Goal: Transaction & Acquisition: Purchase product/service

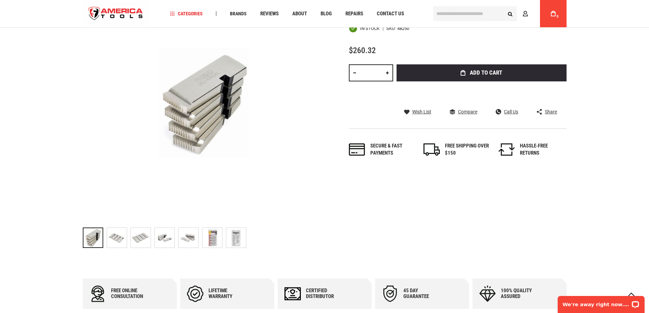
scroll to position [170, 0]
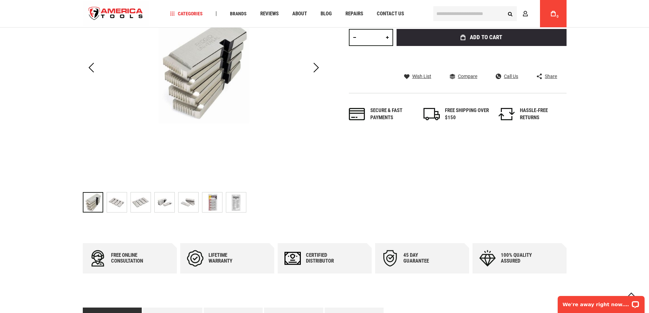
click at [214, 204] on img "RIDGID 48250 BOLT DIES FOR UNIVERSAL DIE HEADS (NOS. 504A, 711, 811A, 815A, 816…" at bounding box center [212, 203] width 20 height 20
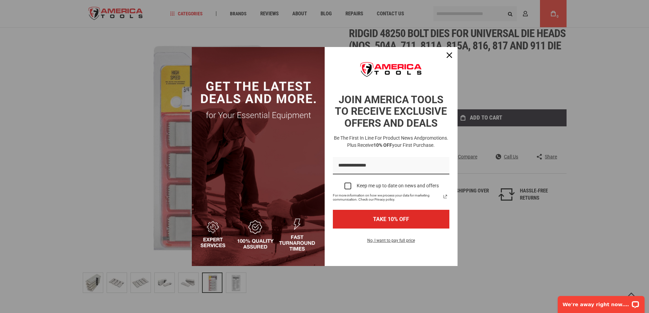
scroll to position [102, 0]
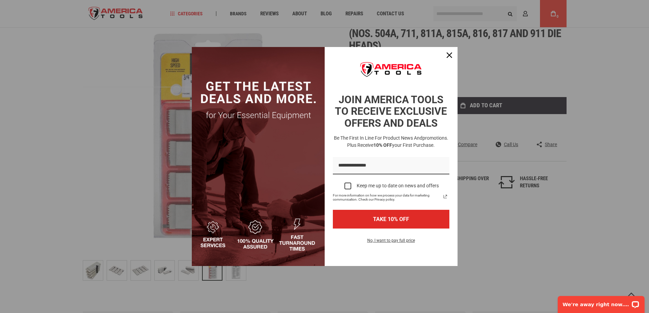
click at [155, 124] on div "Marketing offer form" at bounding box center [324, 156] width 649 height 313
click at [449, 58] on div "Close" at bounding box center [449, 55] width 11 height 11
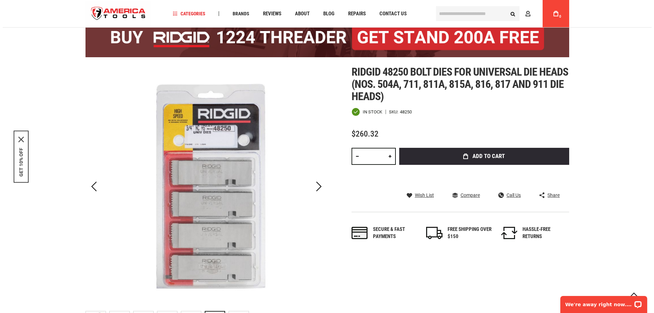
scroll to position [34, 0]
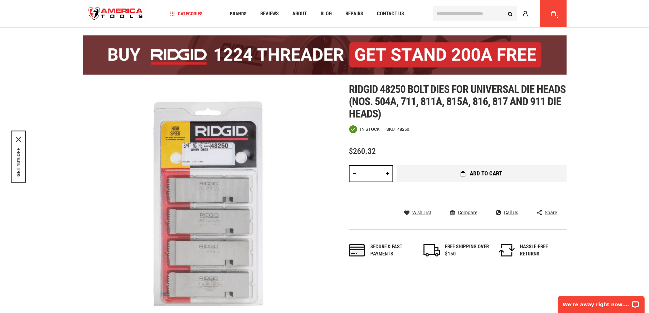
click at [483, 176] on span "Add to Cart" at bounding box center [486, 174] width 32 height 6
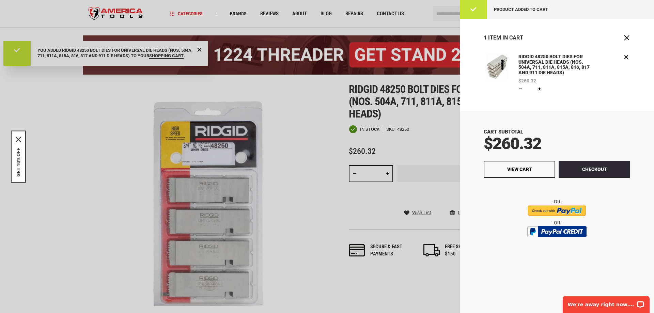
scroll to position [0, 0]
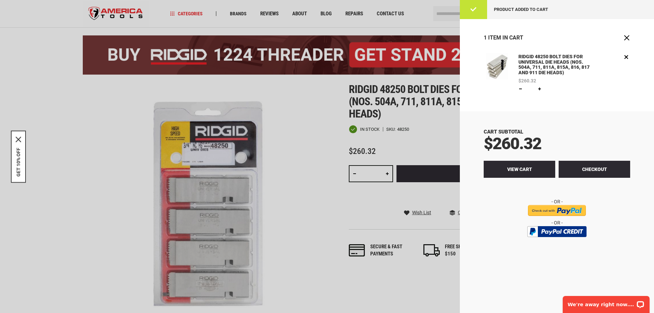
drag, startPoint x: 570, startPoint y: 180, endPoint x: 509, endPoint y: 176, distance: 60.8
click at [478, 193] on div "Cart Subtotal $260.32 Checkout View Cart" at bounding box center [557, 212] width 194 height 202
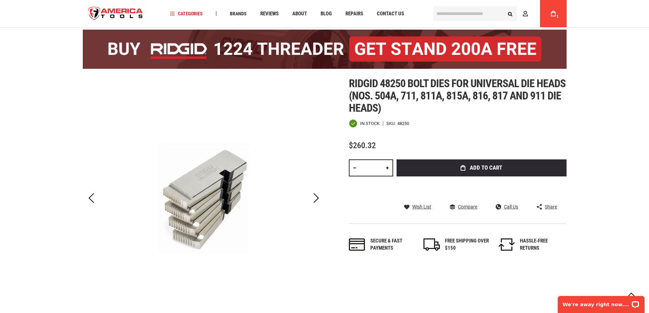
scroll to position [34, 0]
